Goal: Contribute content

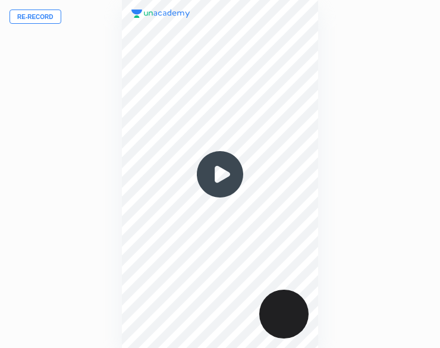
scroll to position [348, 249]
click at [55, 13] on button "Re-record" at bounding box center [36, 17] width 52 height 14
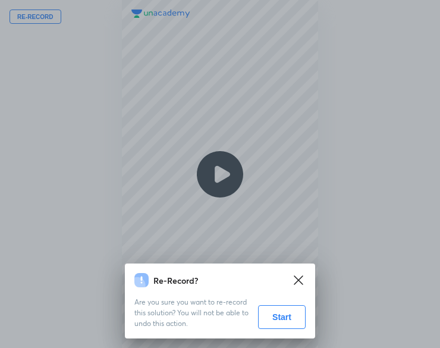
click at [286, 312] on button "Start" at bounding box center [282, 317] width 48 height 24
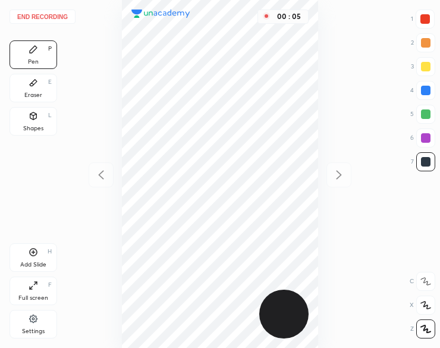
click at [38, 125] on div "Shapes" at bounding box center [33, 128] width 20 height 6
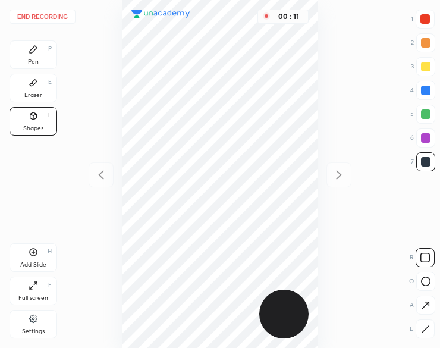
click at [428, 277] on icon at bounding box center [426, 281] width 10 height 10
click at [427, 277] on rect at bounding box center [425, 281] width 9 height 9
click at [422, 337] on div at bounding box center [424, 328] width 19 height 19
click at [424, 280] on icon at bounding box center [426, 281] width 10 height 10
click at [421, 282] on icon at bounding box center [426, 281] width 10 height 10
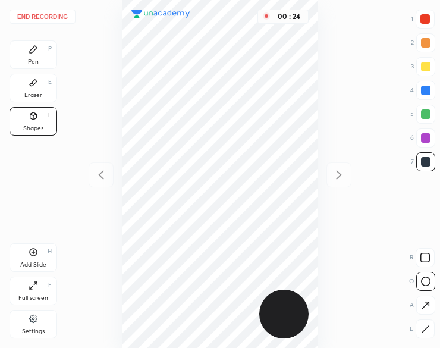
click at [424, 326] on icon at bounding box center [425, 328] width 9 height 9
click at [407, 254] on div "End recording 1 2 3 4 5 6 7 R O A L C X Z Erase all C X Z Pen P Eraser E Shapes…" at bounding box center [220, 174] width 440 height 348
click at [418, 261] on div at bounding box center [424, 257] width 19 height 19
click at [29, 56] on div "Pen P" at bounding box center [34, 54] width 48 height 29
click at [30, 57] on div "Pen P" at bounding box center [34, 54] width 48 height 29
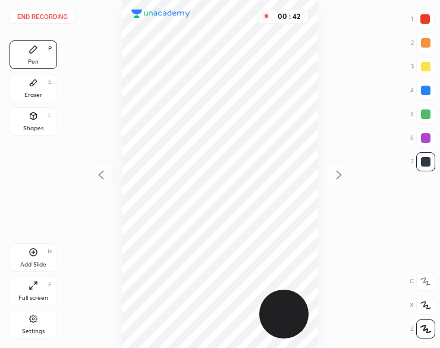
click at [428, 21] on div at bounding box center [425, 19] width 10 height 10
click at [425, 23] on div at bounding box center [425, 19] width 10 height 10
click at [421, 157] on div at bounding box center [426, 162] width 10 height 10
click at [421, 162] on div at bounding box center [426, 162] width 10 height 10
click at [421, 144] on div at bounding box center [425, 137] width 19 height 19
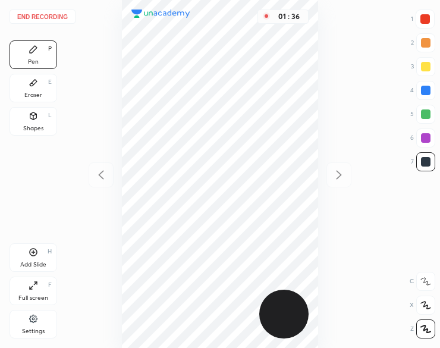
click at [421, 142] on div at bounding box center [425, 137] width 19 height 19
click at [46, 251] on div "Add Slide H" at bounding box center [34, 257] width 48 height 29
click at [432, 90] on div at bounding box center [425, 90] width 19 height 19
click at [34, 92] on div "Eraser" at bounding box center [33, 95] width 18 height 6
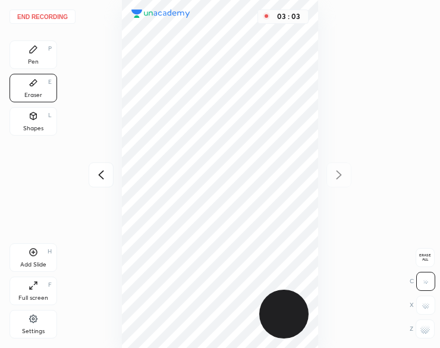
click at [35, 131] on div "Shapes" at bounding box center [33, 128] width 20 height 6
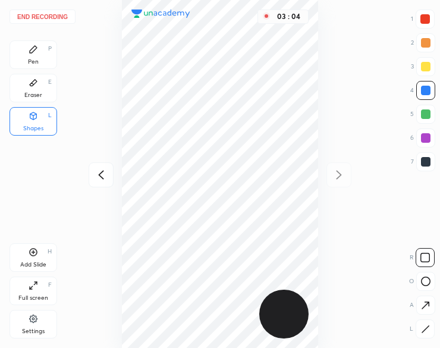
click at [36, 124] on div "Shapes L" at bounding box center [34, 121] width 48 height 29
click at [39, 55] on div "Pen P" at bounding box center [34, 54] width 48 height 29
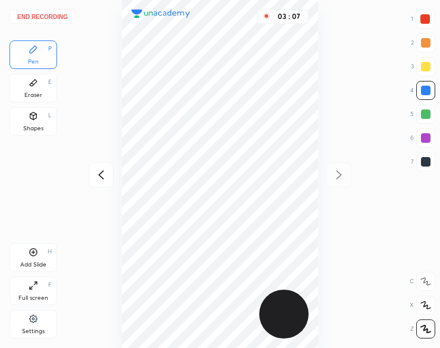
click at [26, 258] on div "Add Slide H" at bounding box center [34, 257] width 48 height 29
click at [31, 119] on icon at bounding box center [34, 116] width 10 height 10
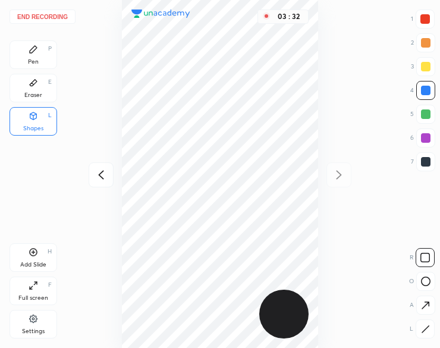
click at [58, 17] on button "End recording" at bounding box center [43, 17] width 66 height 14
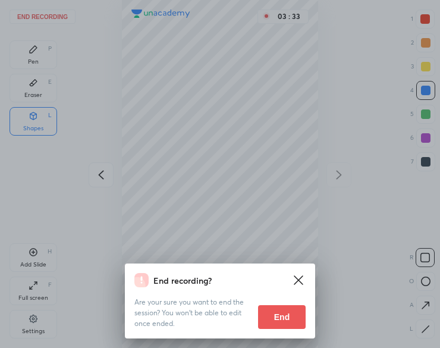
click at [291, 315] on button "End" at bounding box center [282, 317] width 48 height 24
